Goal: Task Accomplishment & Management: Manage account settings

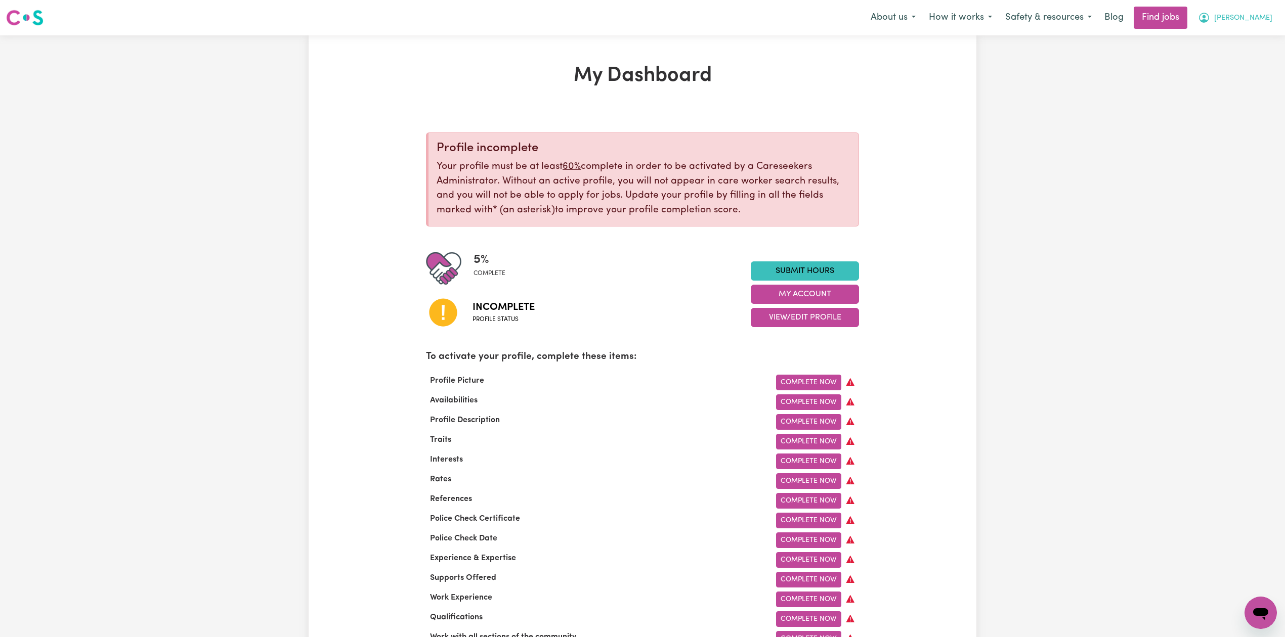
click at [1259, 17] on span "[PERSON_NAME]" at bounding box center [1243, 18] width 58 height 11
click at [1238, 65] on link "My Dashboard" at bounding box center [1239, 58] width 80 height 19
click at [1237, 76] on link "Logout" at bounding box center [1239, 77] width 80 height 19
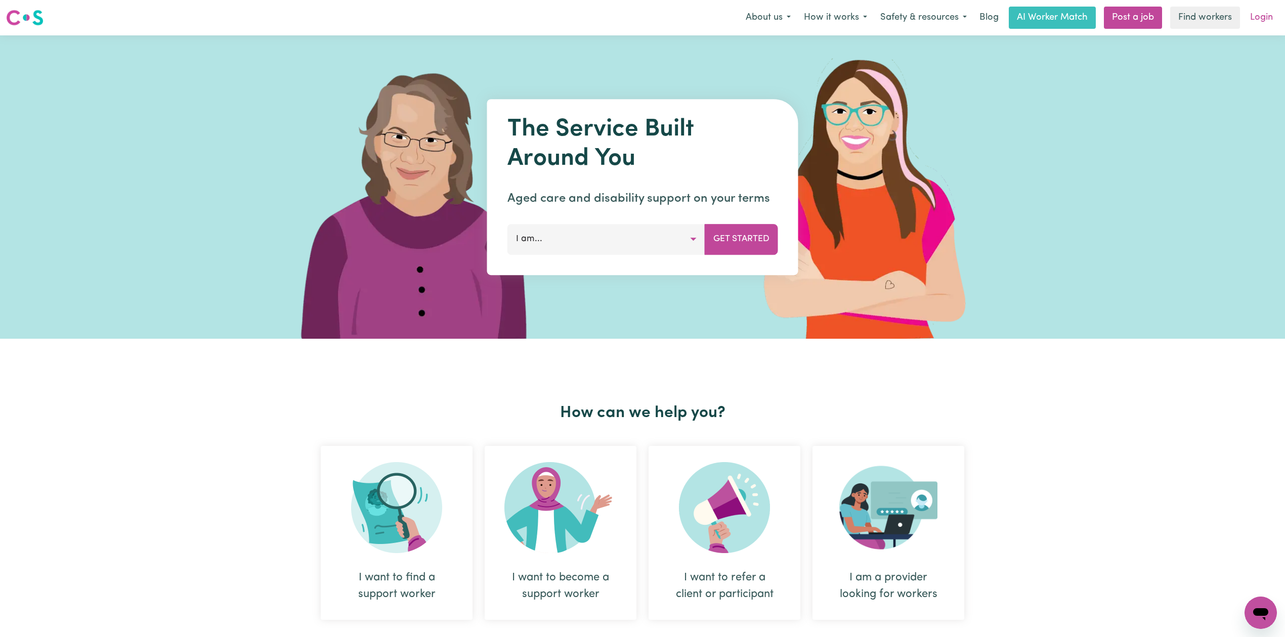
click at [1261, 12] on link "Login" at bounding box center [1261, 18] width 35 height 22
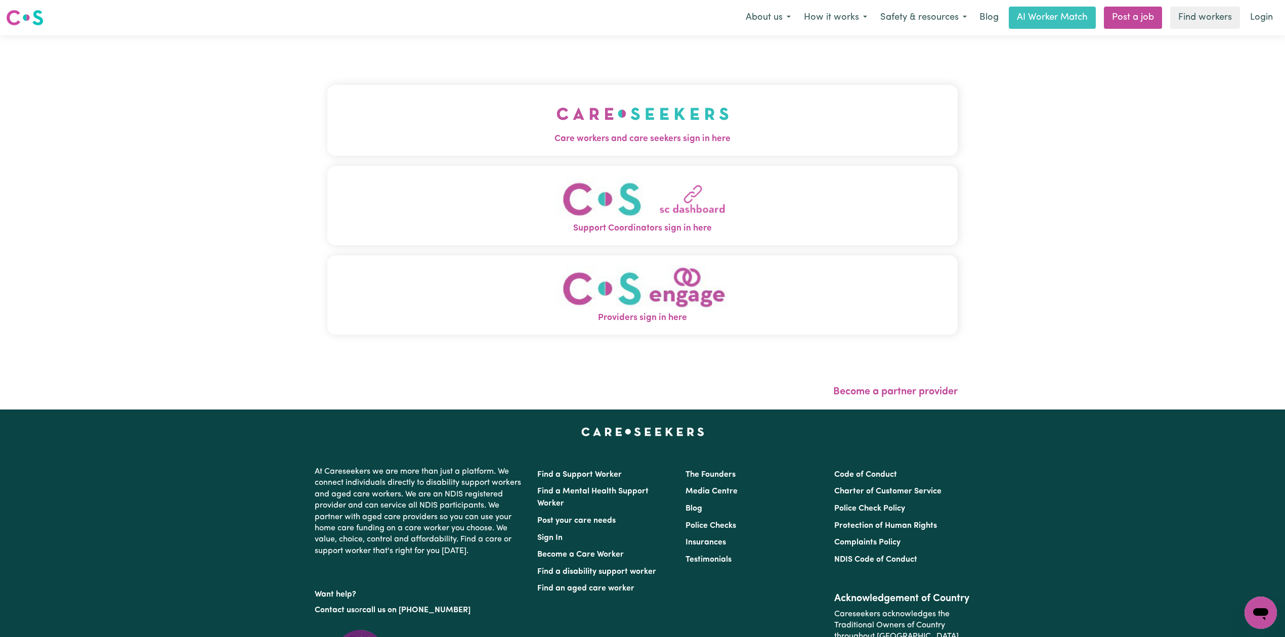
click at [559, 117] on button "Care workers and care seekers sign in here" at bounding box center [642, 120] width 630 height 71
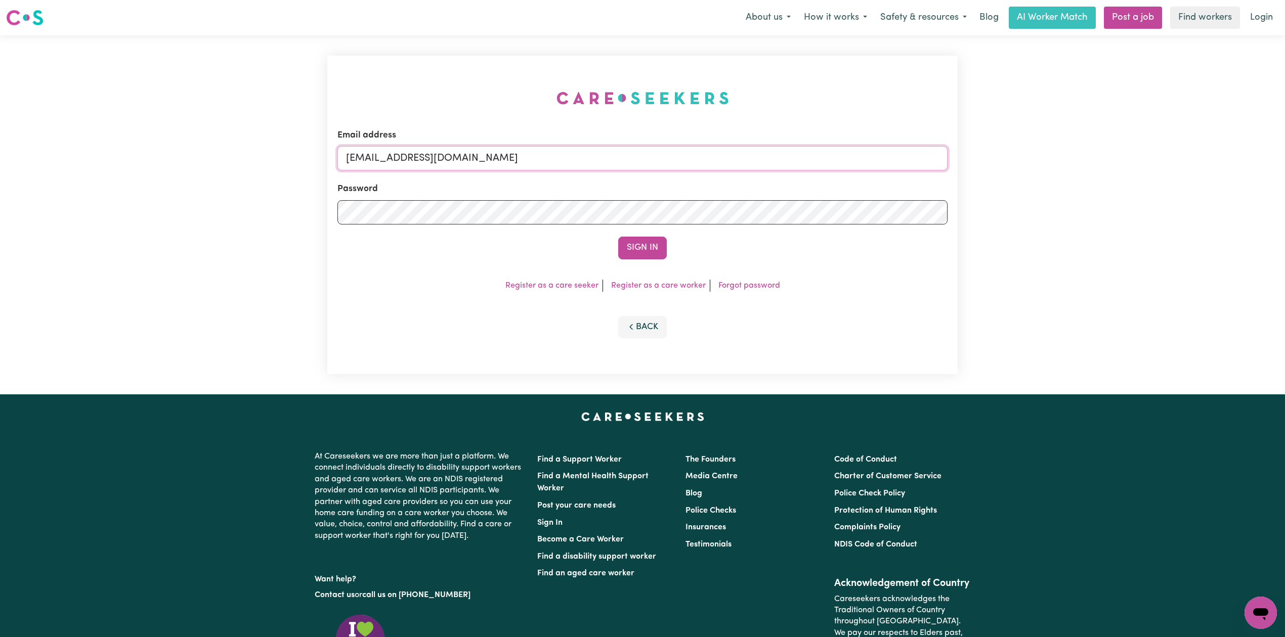
drag, startPoint x: 430, startPoint y: 166, endPoint x: 425, endPoint y: 190, distance: 24.7
click at [430, 166] on input "[EMAIL_ADDRESS][DOMAIN_NAME]" at bounding box center [642, 158] width 610 height 24
drag, startPoint x: 399, startPoint y: 159, endPoint x: 646, endPoint y: 194, distance: 248.9
click at [679, 160] on input "[EMAIL_ADDRESS][PERSON_NAME][DOMAIN_NAME]" at bounding box center [642, 158] width 610 height 24
type input "[EMAIL_ADDRESS][PERSON_NAME][DOMAIN_NAME]"
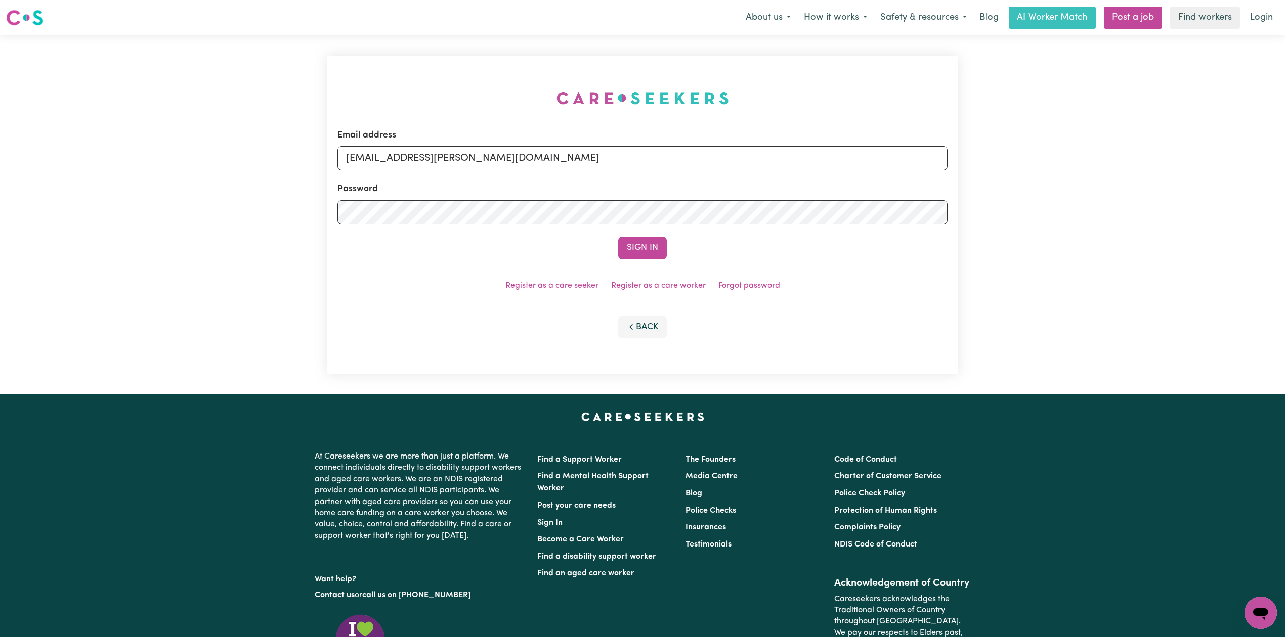
drag, startPoint x: 652, startPoint y: 231, endPoint x: 648, endPoint y: 243, distance: 13.0
click at [652, 232] on form "Email address [EMAIL_ADDRESS][PERSON_NAME][DOMAIN_NAME] Password Sign In" at bounding box center [642, 194] width 610 height 131
click at [648, 246] on button "Sign In" at bounding box center [642, 248] width 49 height 22
